Goal: Task Accomplishment & Management: Use online tool/utility

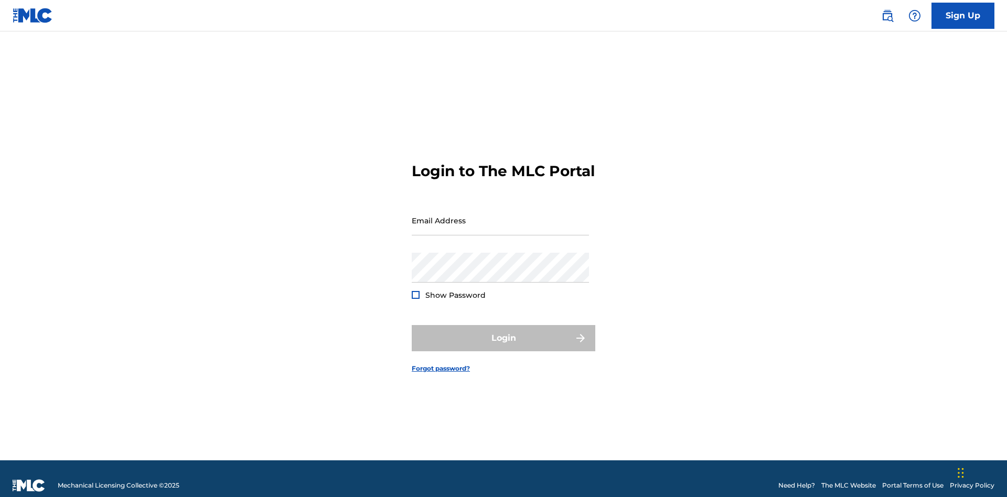
scroll to position [14, 0]
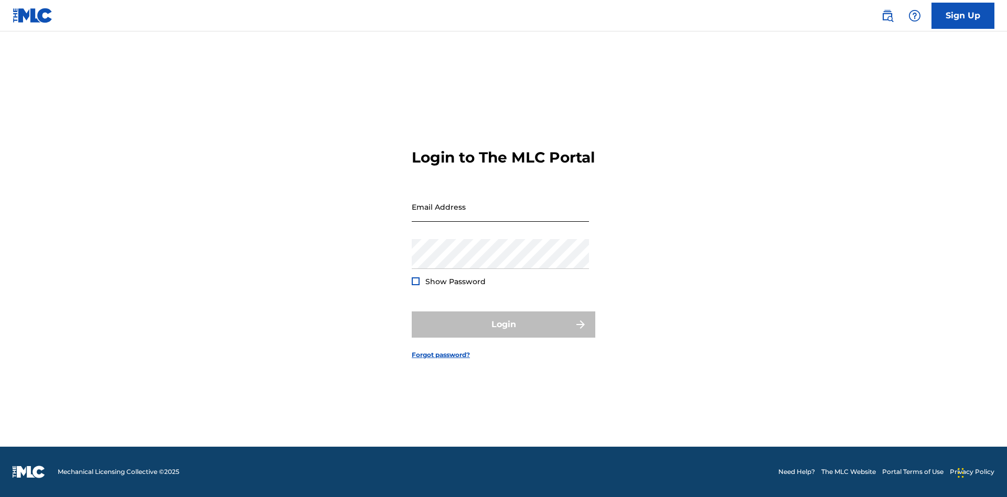
click at [501, 216] on input "Email Address" at bounding box center [500, 207] width 177 height 30
type input "[EMAIL_ADDRESS][DOMAIN_NAME]"
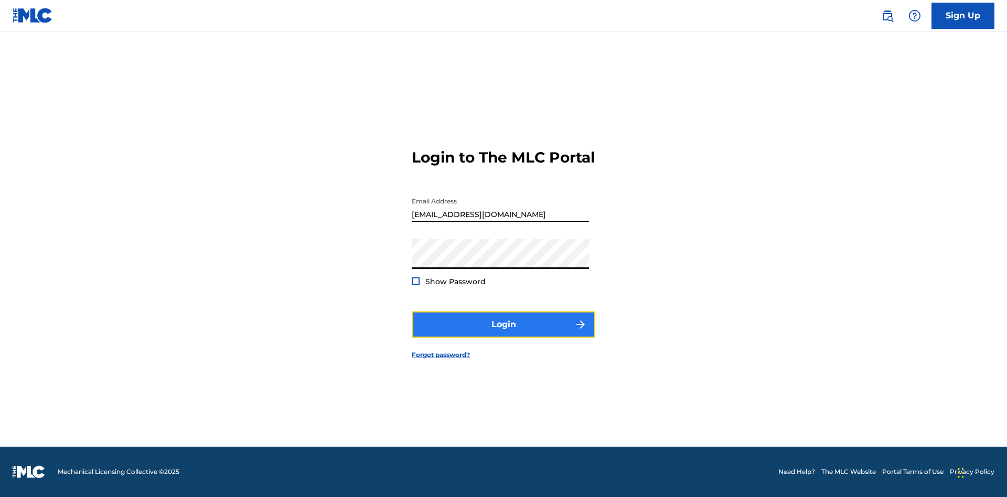
click at [504, 334] on button "Login" at bounding box center [504, 325] width 184 height 26
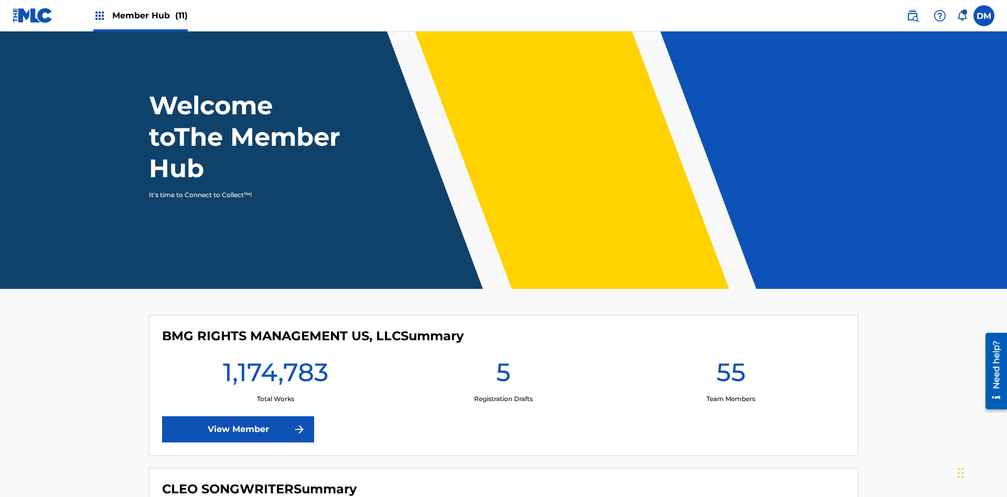
click at [150, 15] on span "Member Hub (11)" at bounding box center [150, 15] width 76 height 12
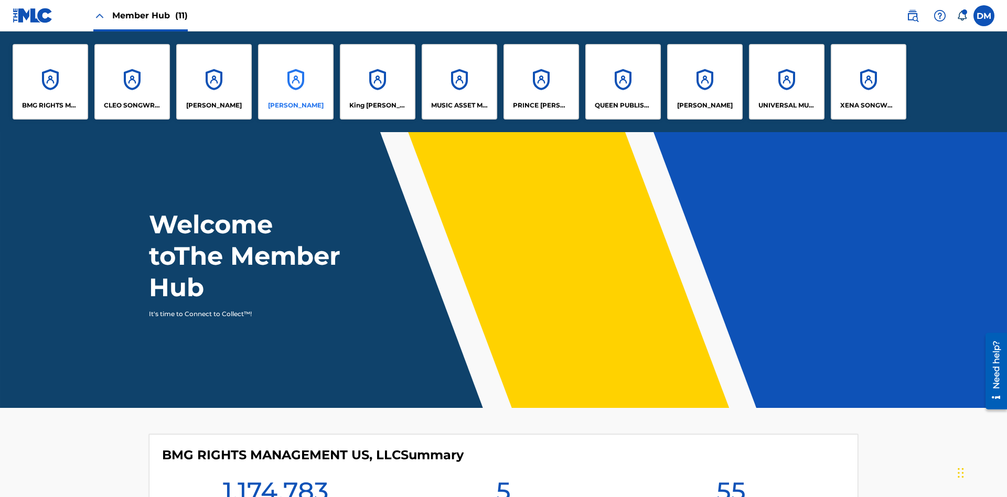
click at [296, 105] on p "[PERSON_NAME]" at bounding box center [296, 105] width 56 height 9
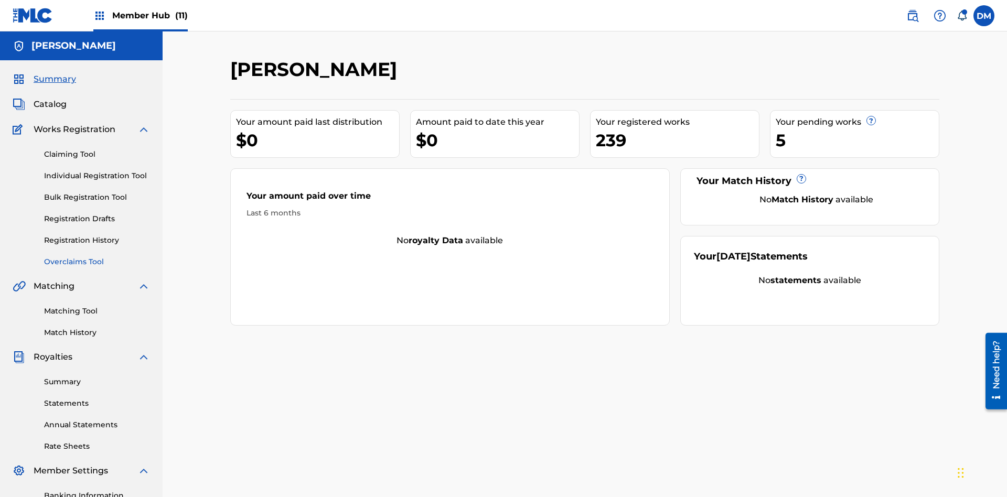
click at [97, 257] on link "Overclaims Tool" at bounding box center [97, 262] width 106 height 11
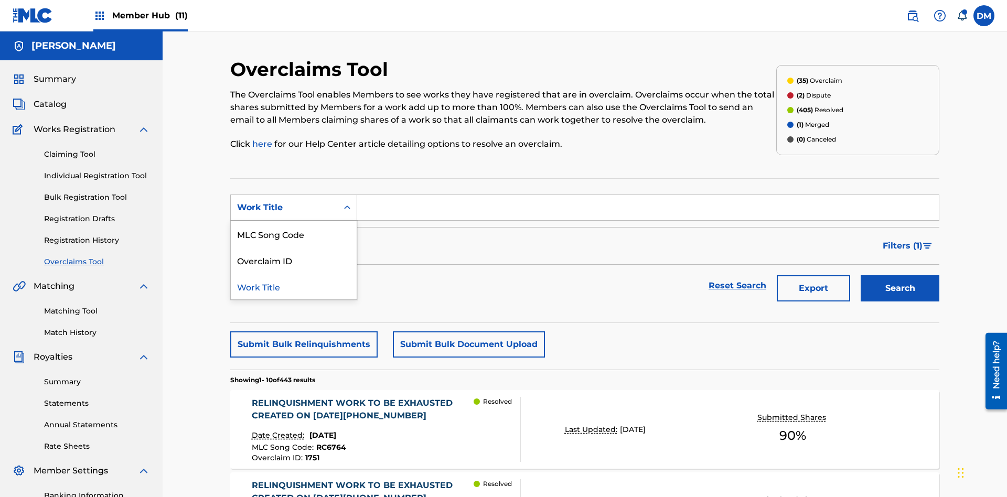
click at [294, 247] on div "Overclaim ID" at bounding box center [294, 260] width 126 height 26
click at [648, 195] on input "Search Form" at bounding box center [648, 207] width 582 height 25
click at [900, 275] on button "Search" at bounding box center [900, 288] width 79 height 26
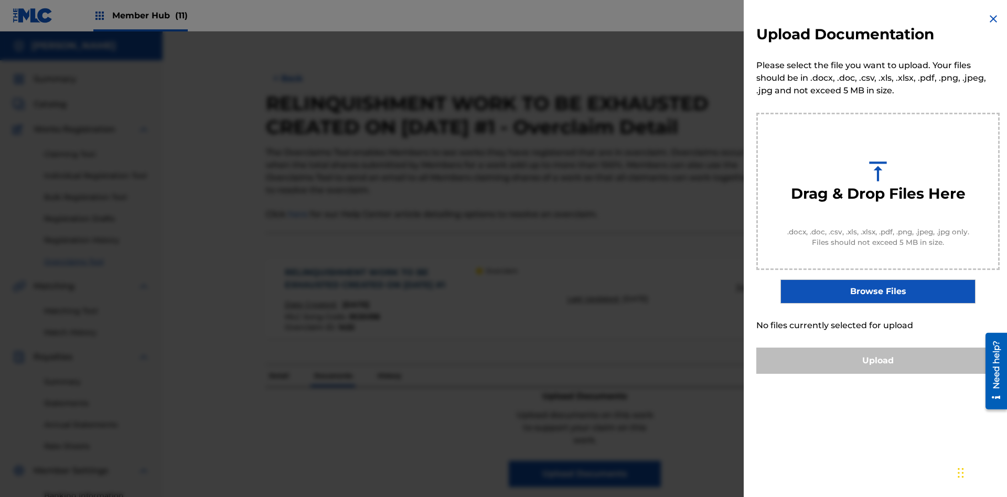
scroll to position [115, 0]
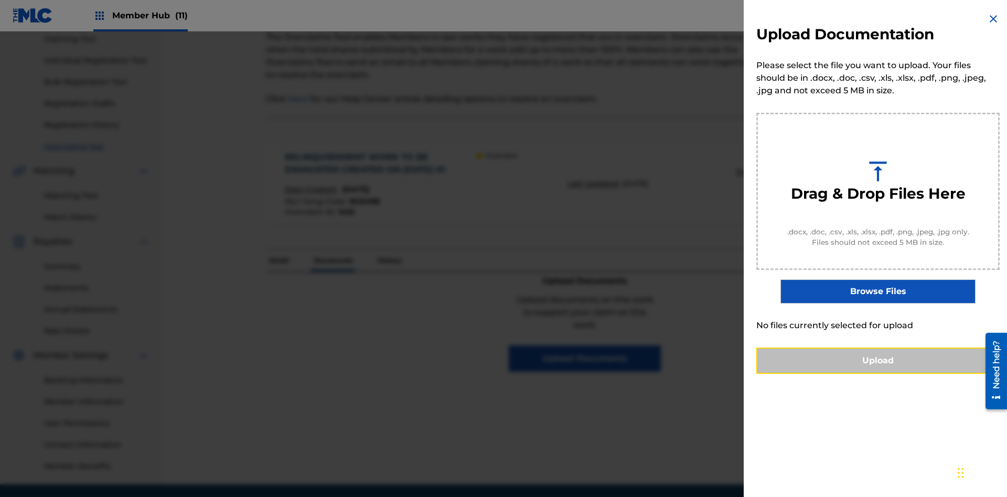
click at [878, 374] on button "Upload" at bounding box center [878, 361] width 243 height 26
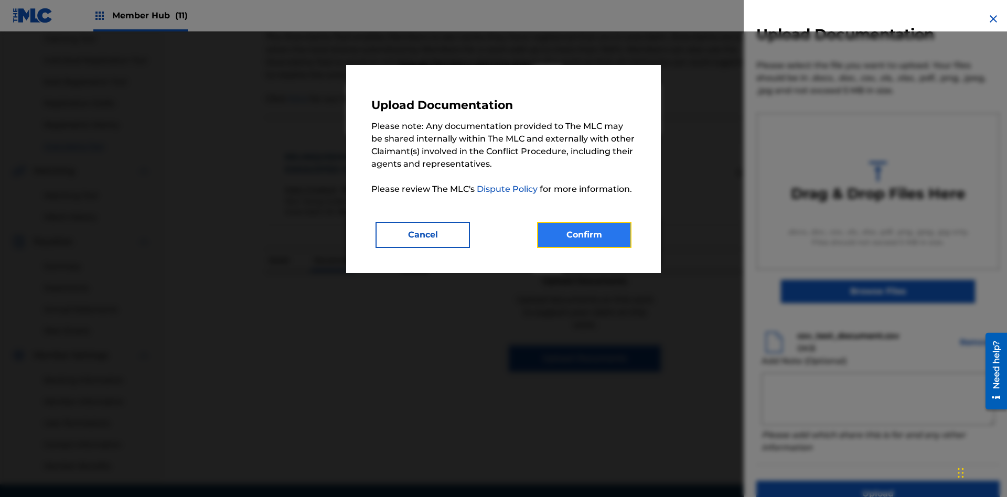
click at [585, 235] on button "Confirm" at bounding box center [584, 235] width 94 height 26
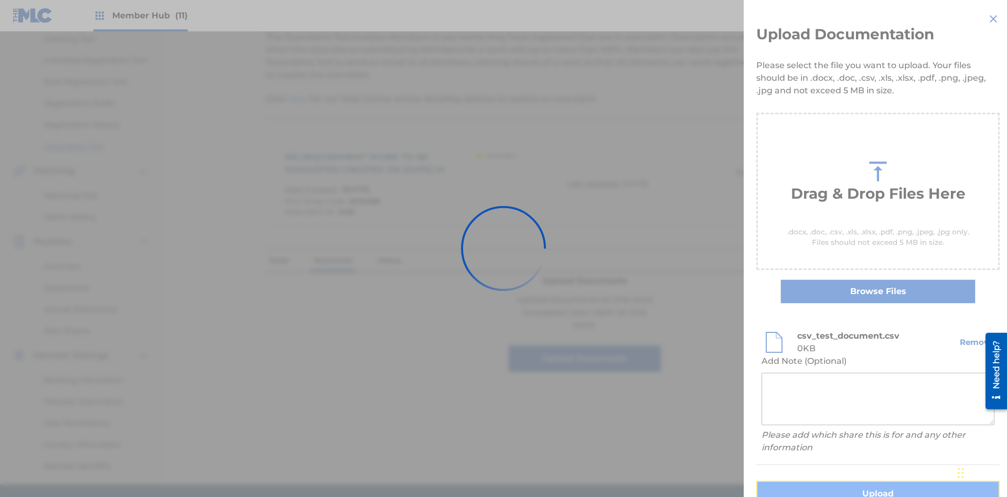
click at [816, 481] on button "Upload" at bounding box center [878, 494] width 243 height 26
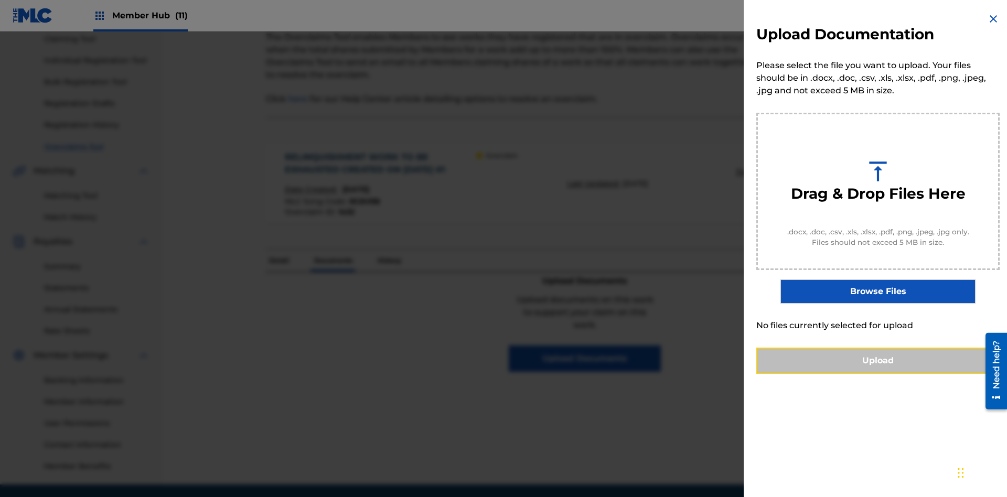
click at [878, 374] on button "Upload" at bounding box center [878, 361] width 243 height 26
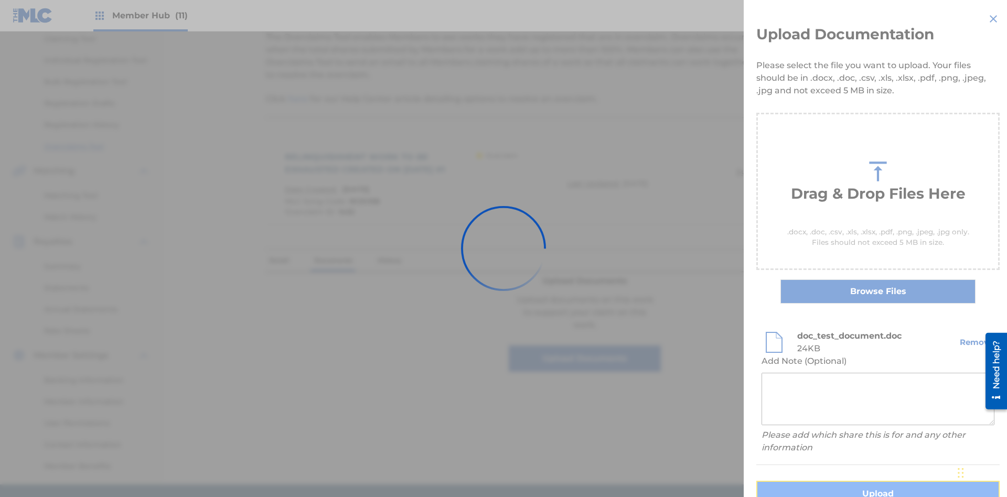
click at [816, 481] on button "Upload" at bounding box center [878, 494] width 243 height 26
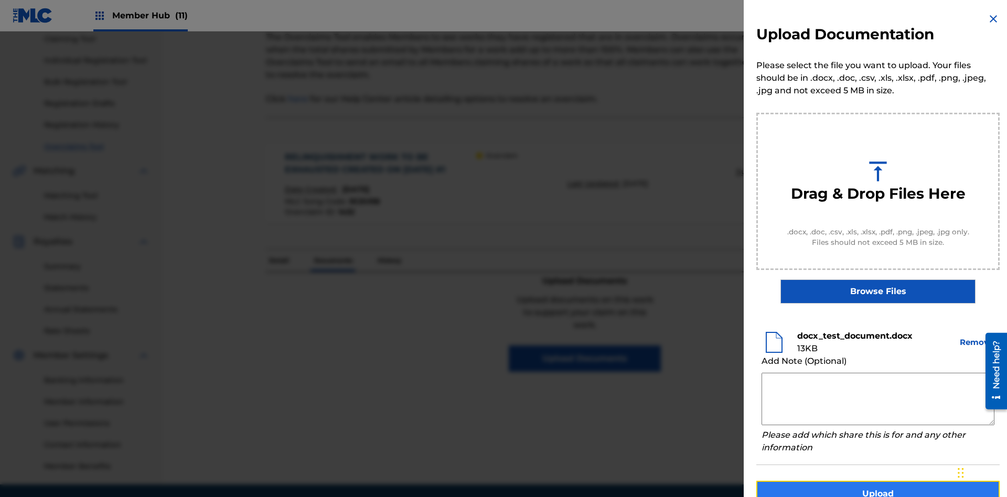
click at [878, 481] on button "Upload" at bounding box center [878, 494] width 243 height 26
click at [816, 481] on button "Upload" at bounding box center [878, 494] width 243 height 26
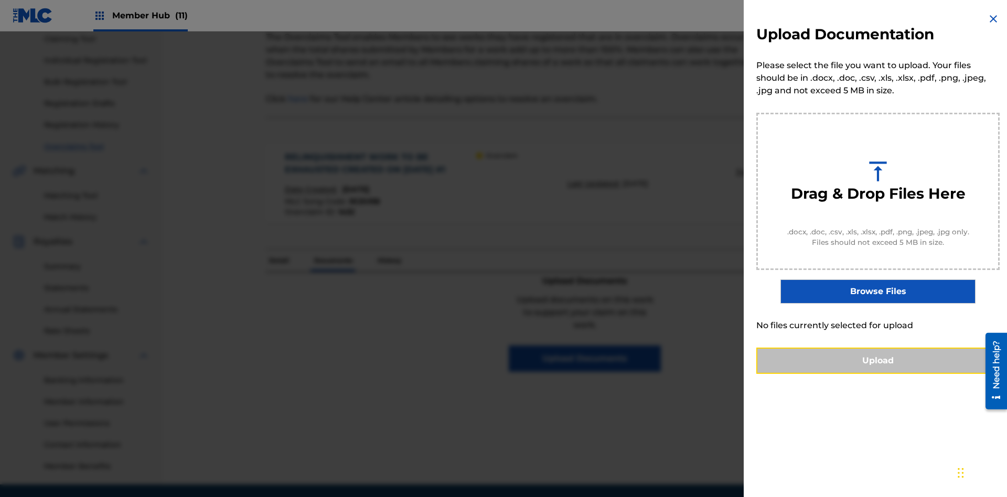
click at [878, 374] on button "Upload" at bounding box center [878, 361] width 243 height 26
click at [816, 374] on button "Upload" at bounding box center [878, 361] width 243 height 26
click at [878, 374] on button "Upload" at bounding box center [878, 361] width 243 height 26
click at [816, 374] on button "Upload" at bounding box center [878, 361] width 243 height 26
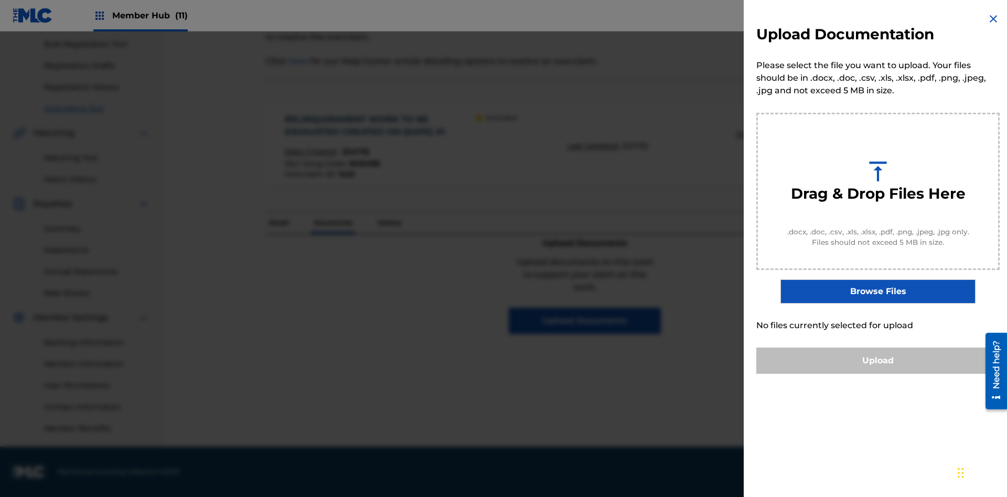
scroll to position [0, 0]
click at [878, 374] on button "Upload" at bounding box center [878, 361] width 243 height 26
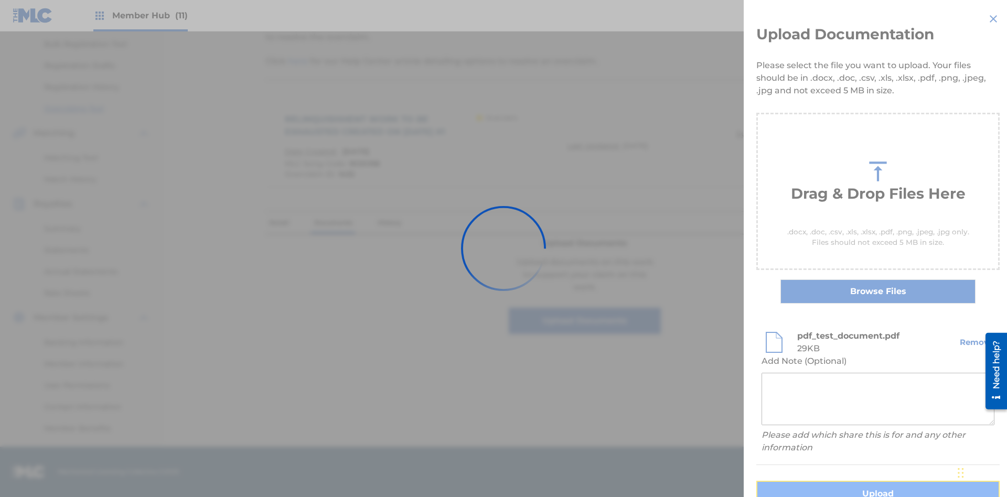
click at [816, 481] on button "Upload" at bounding box center [878, 494] width 243 height 26
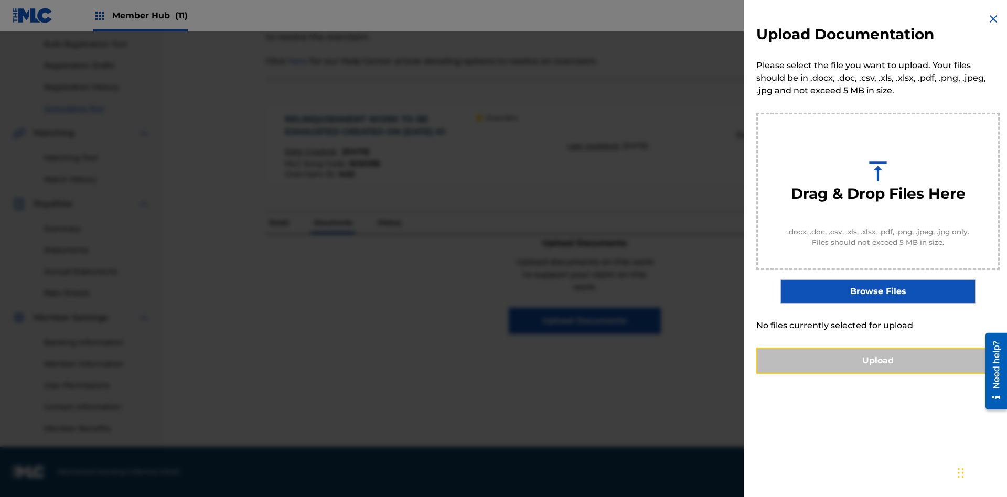
click at [878, 374] on button "Upload" at bounding box center [878, 361] width 243 height 26
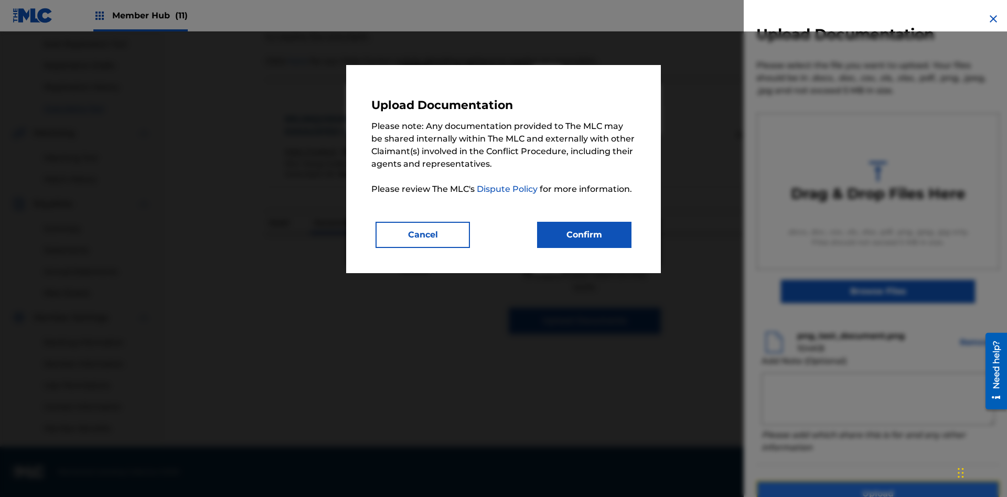
scroll to position [20, 0]
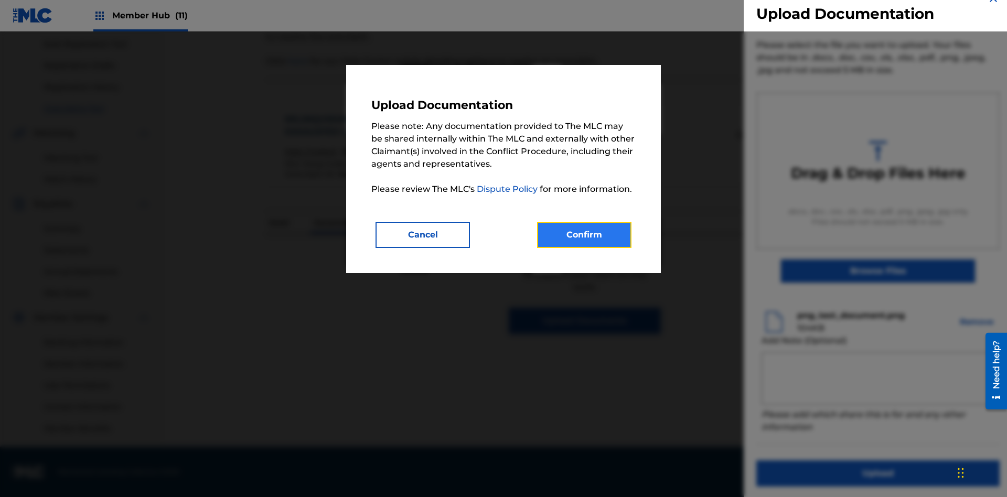
click at [585, 235] on button "Confirm" at bounding box center [584, 235] width 94 height 26
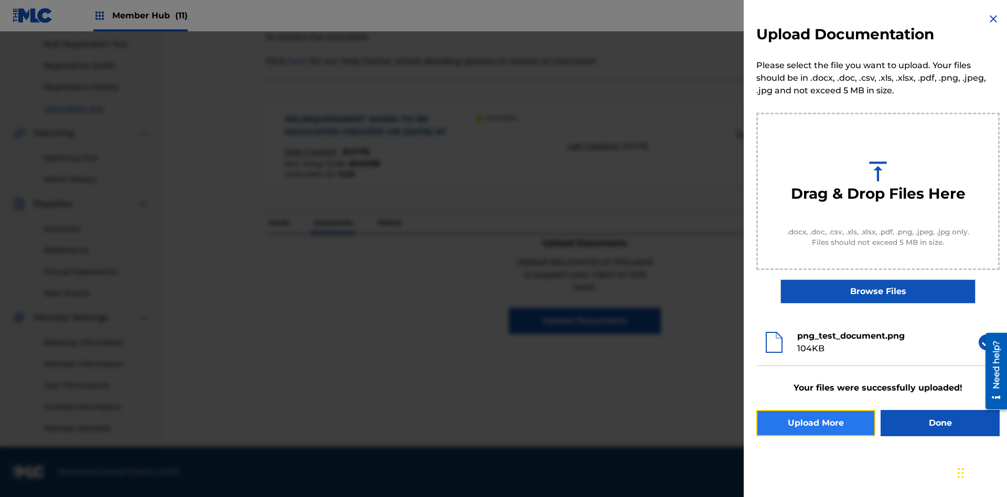
click at [816, 423] on button "Upload More" at bounding box center [816, 423] width 119 height 26
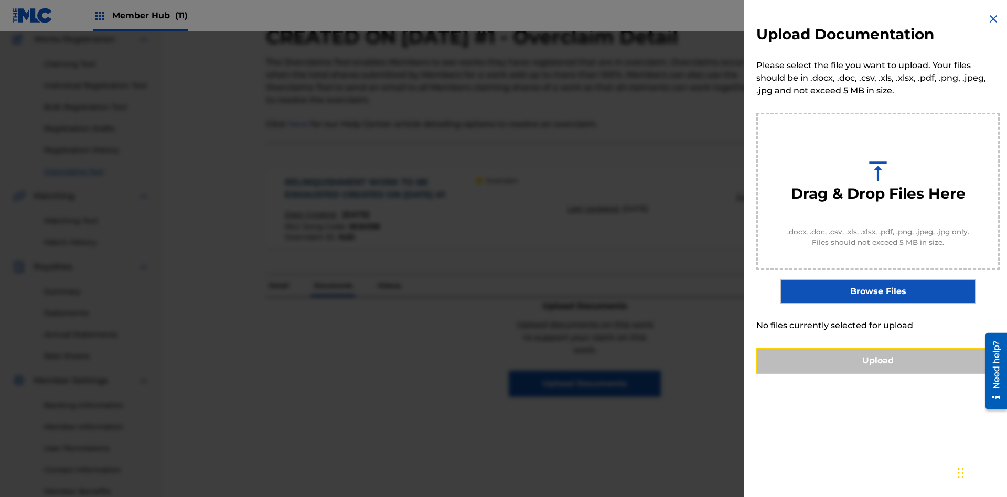
click at [878, 374] on button "Upload" at bounding box center [878, 361] width 243 height 26
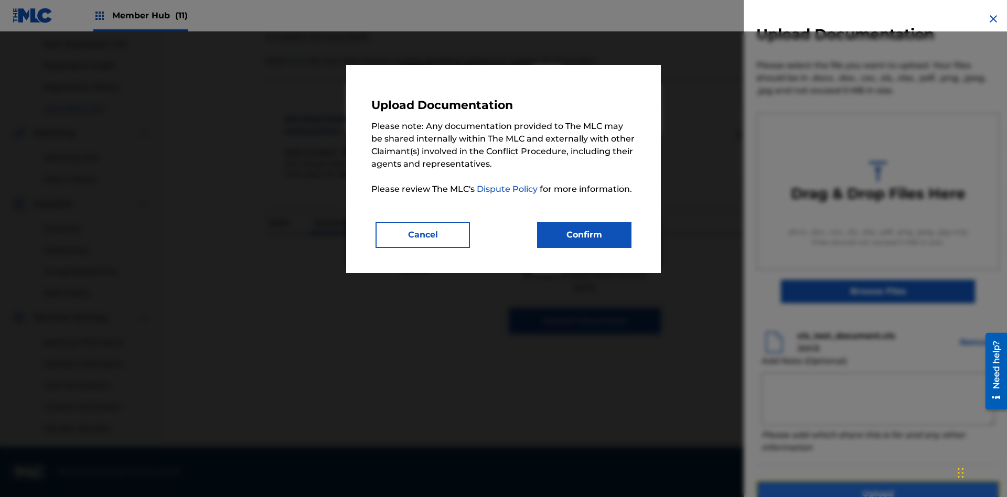
scroll to position [20, 0]
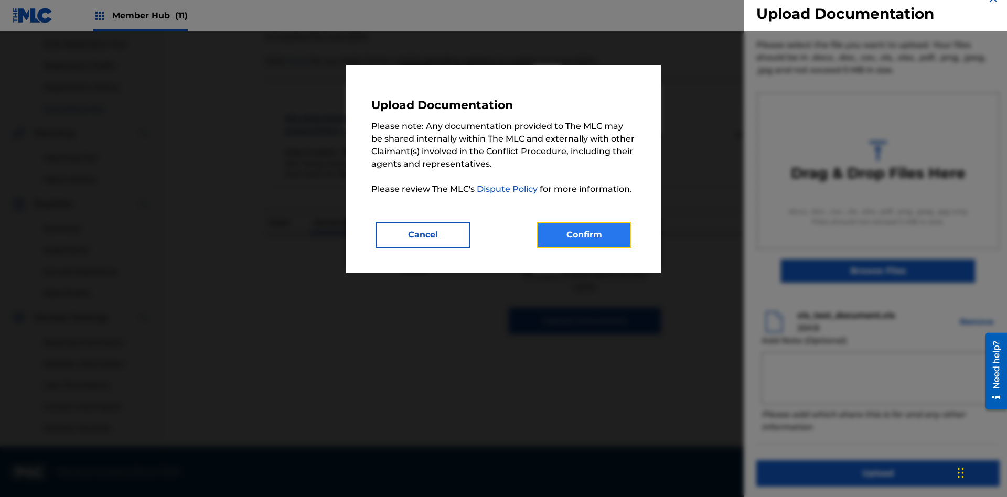
click at [585, 235] on button "Confirm" at bounding box center [584, 235] width 94 height 26
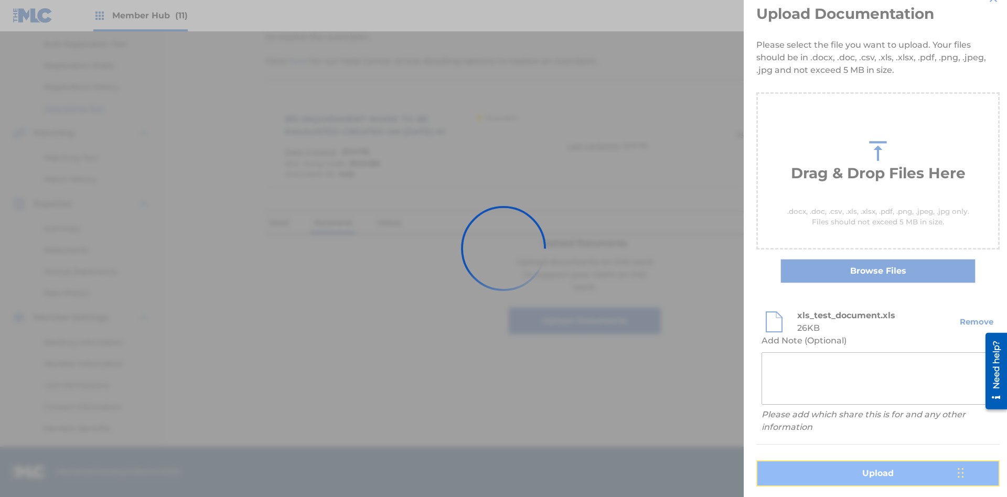
click at [816, 461] on button "Upload" at bounding box center [878, 474] width 243 height 26
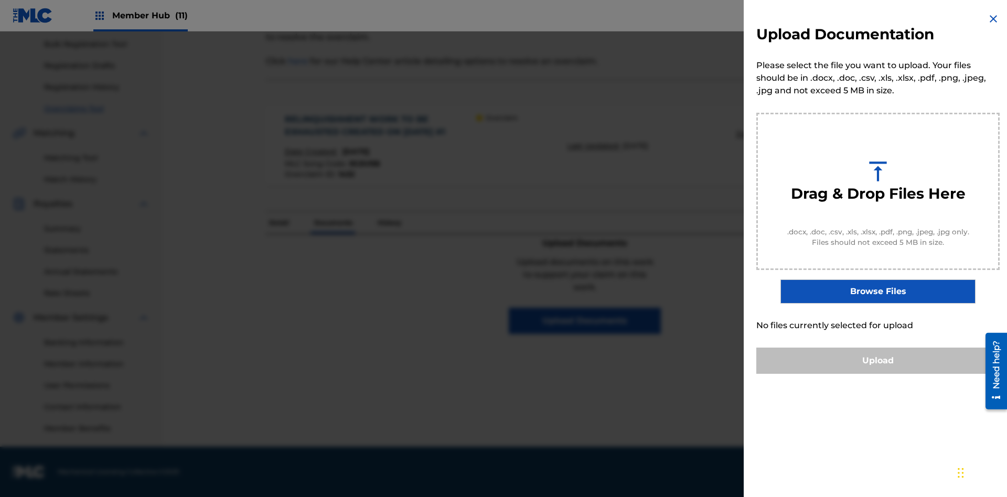
scroll to position [0, 0]
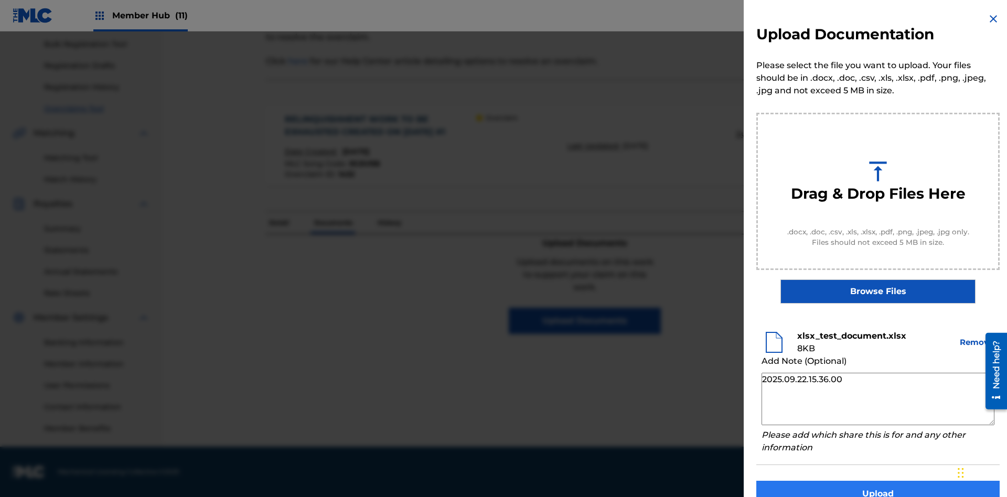
type textarea "2025.09.22.15.36.00"
click at [878, 481] on button "Upload" at bounding box center [878, 494] width 243 height 26
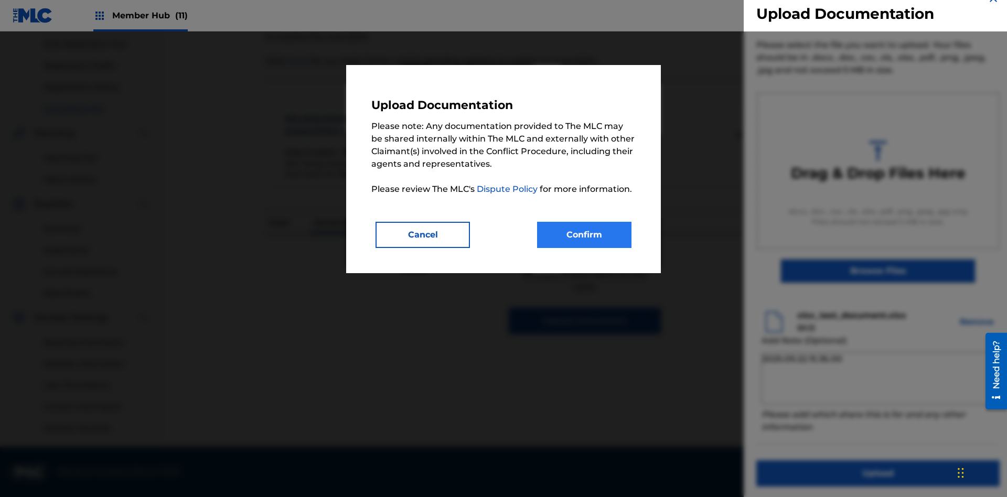
click at [585, 235] on button "Confirm" at bounding box center [584, 235] width 94 height 26
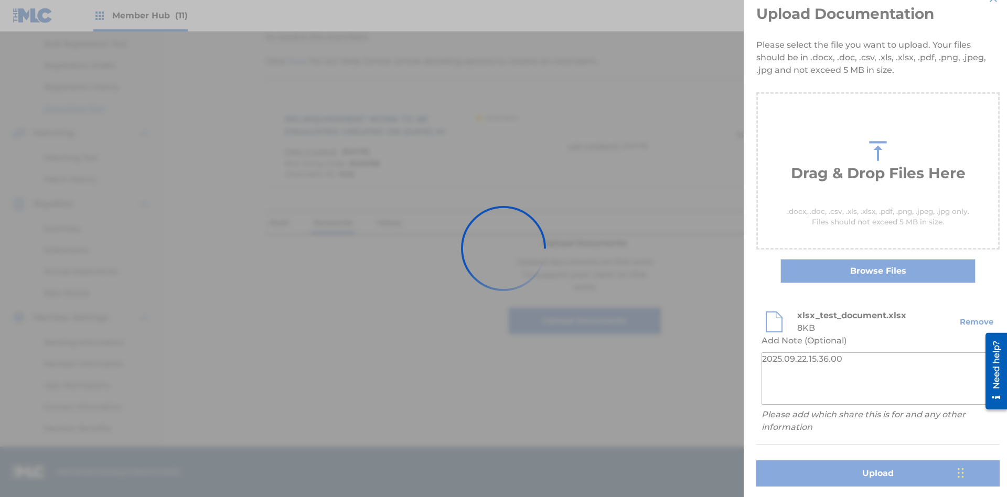
scroll to position [0, 0]
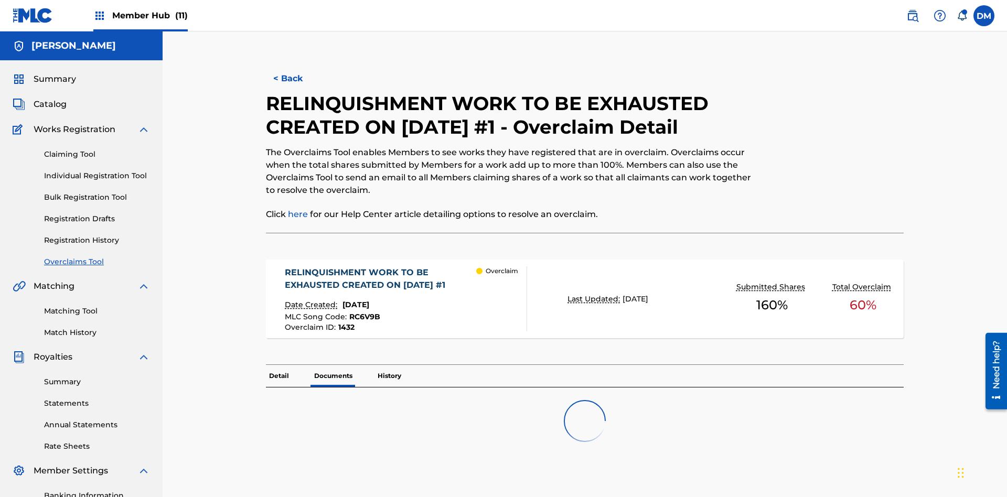
click at [333, 365] on p "Documents" at bounding box center [333, 376] width 45 height 22
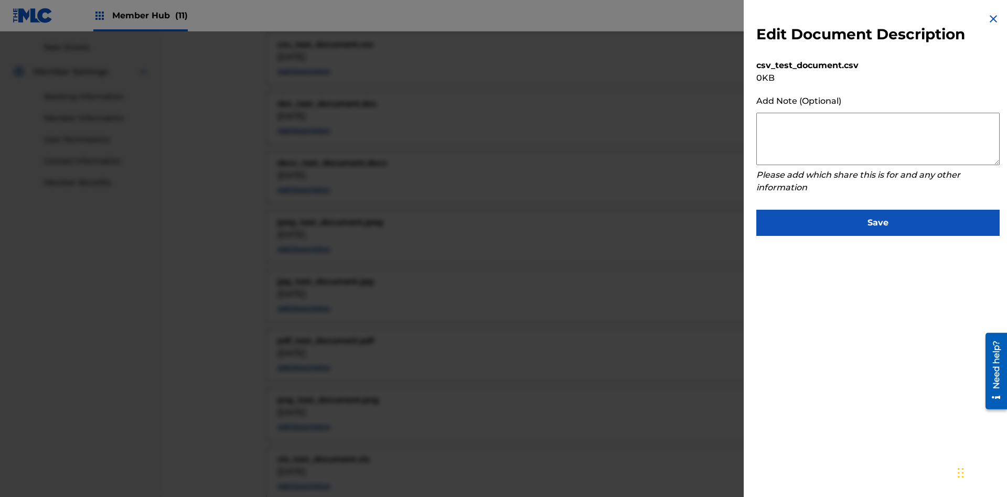
click at [878, 139] on textarea at bounding box center [878, 139] width 243 height 52
type textarea "2025.09.22.15.39.21"
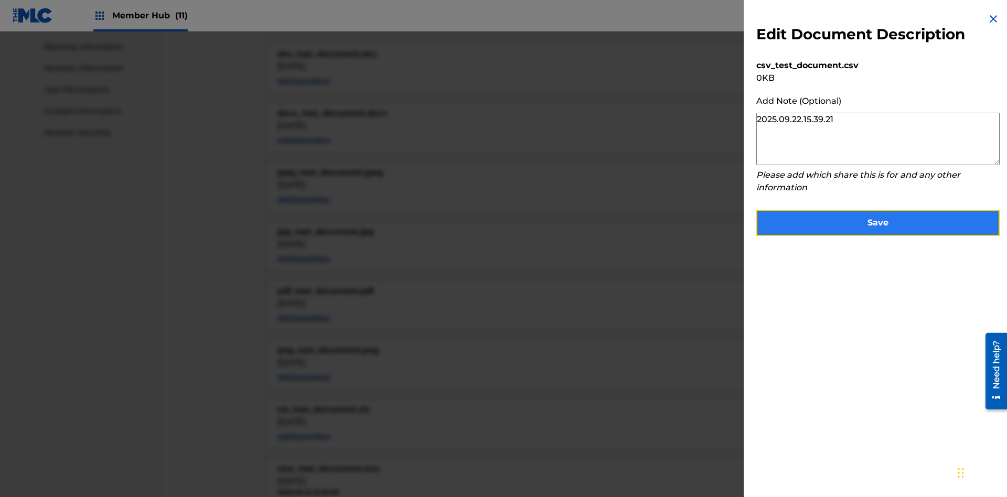
click at [878, 220] on button "Save" at bounding box center [878, 223] width 243 height 26
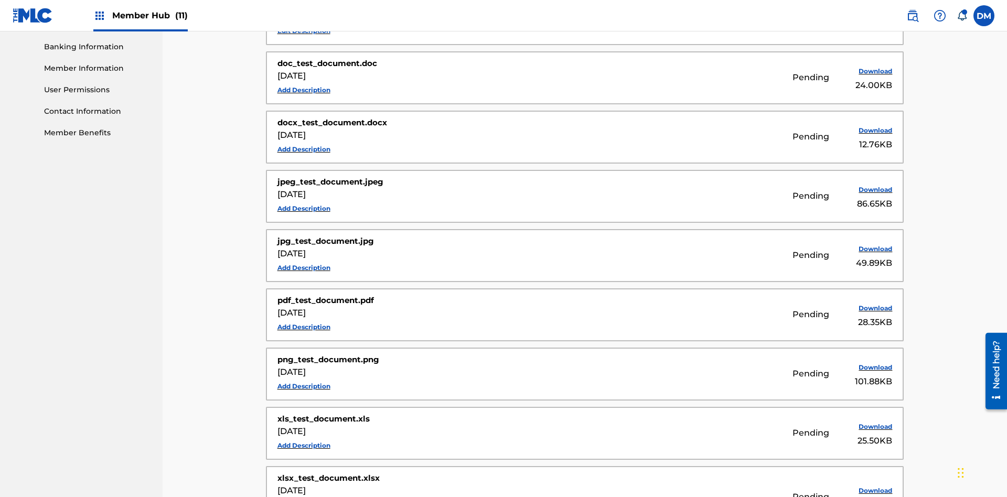
scroll to position [593, 0]
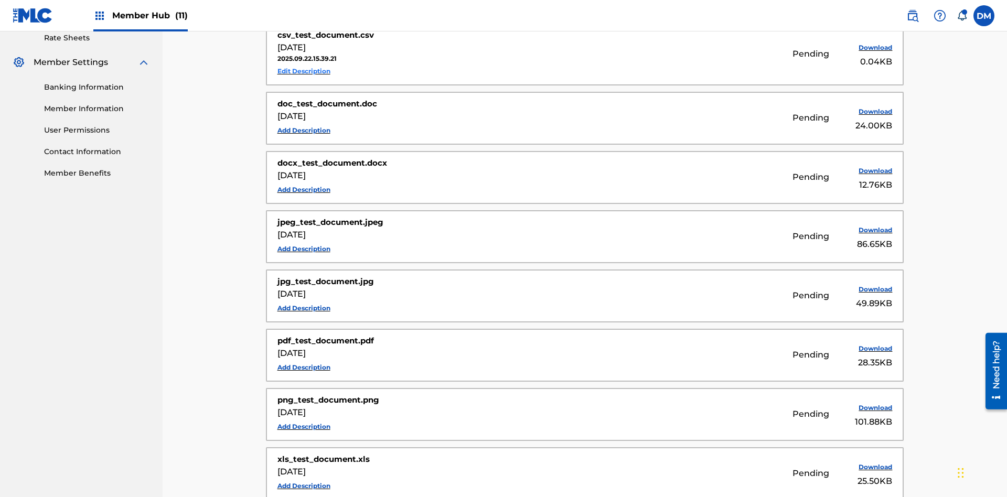
click at [304, 71] on button "Edit Description" at bounding box center [304, 71] width 53 height 16
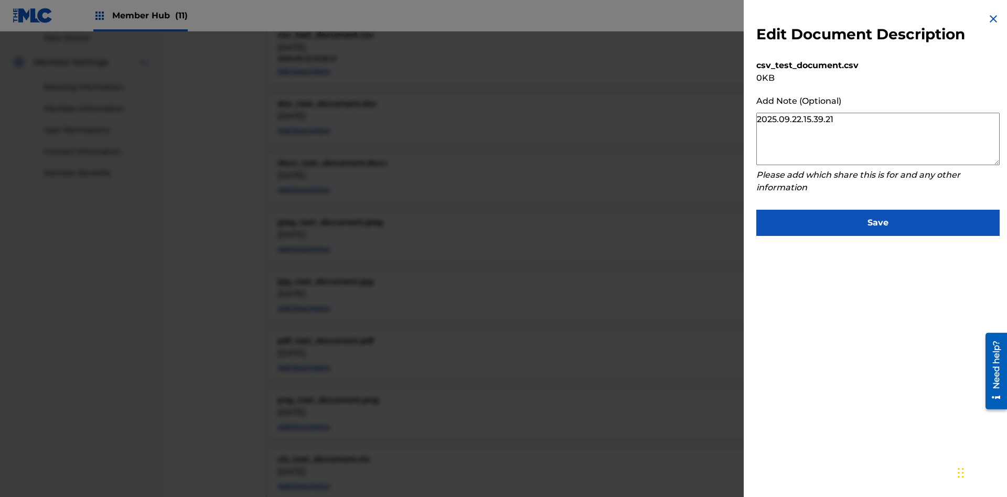
click at [878, 139] on textarea "2025.09.22.15.39.21" at bounding box center [878, 139] width 243 height 52
type textarea "2025.09.22.15.39.26"
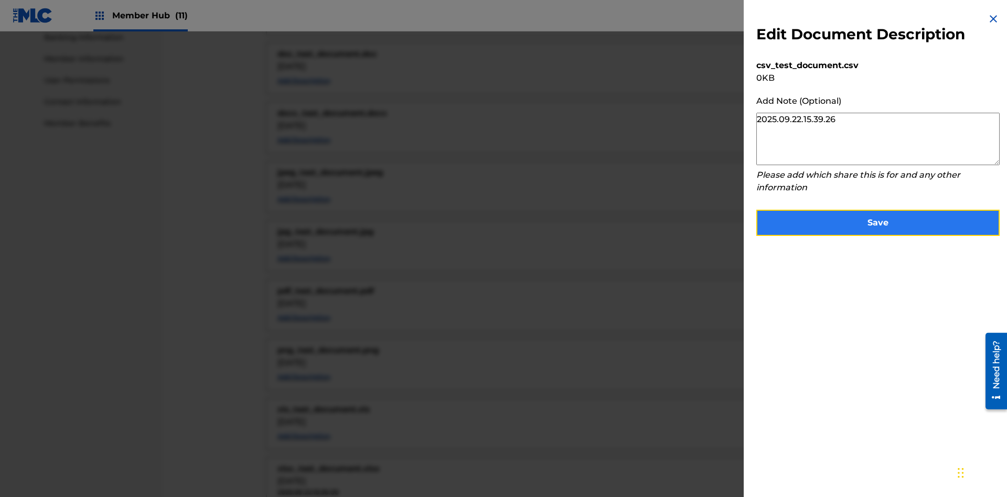
click at [878, 220] on button "Save" at bounding box center [878, 223] width 243 height 26
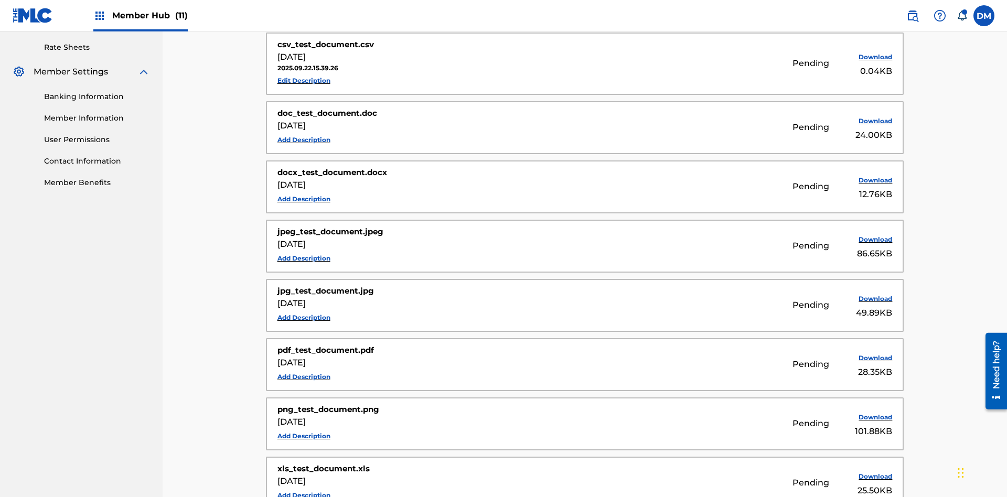
scroll to position [260, 0]
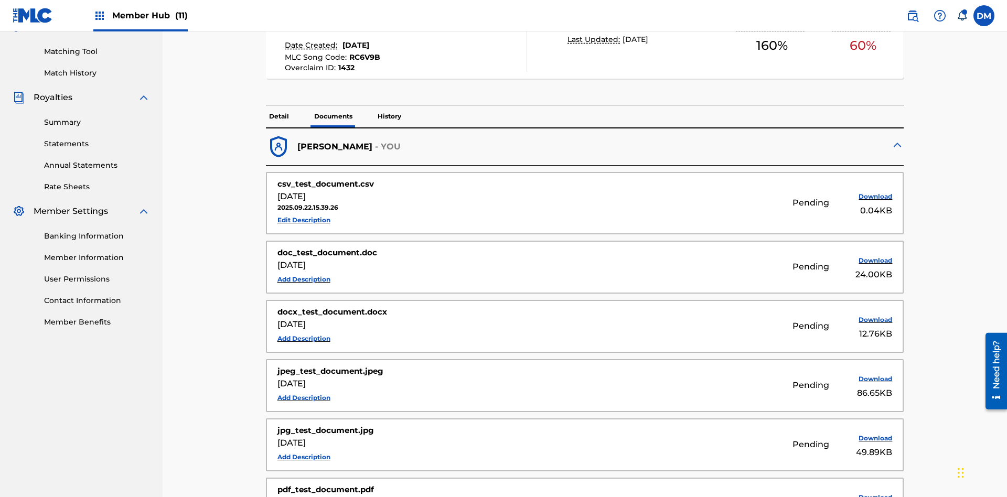
click at [389, 105] on p "History" at bounding box center [390, 116] width 30 height 22
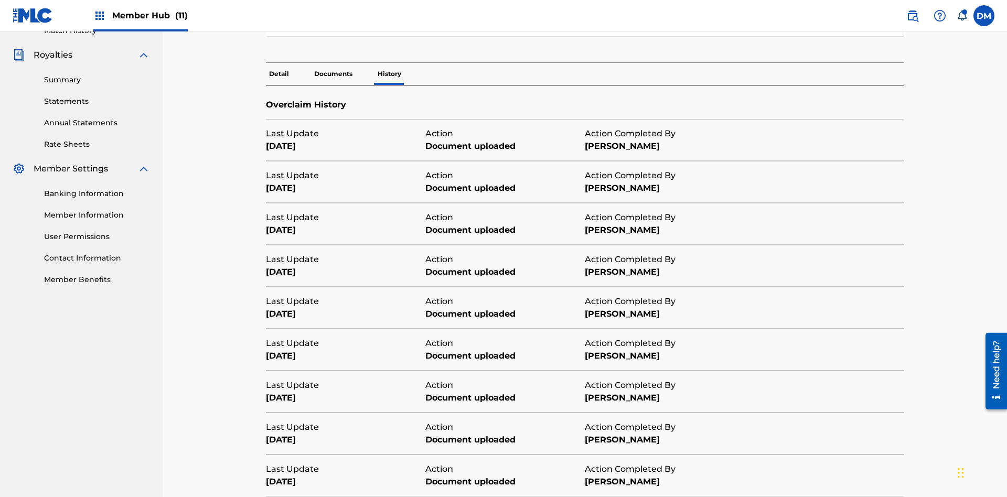
scroll to position [379, 0]
